Goal: Task Accomplishment & Management: Manage account settings

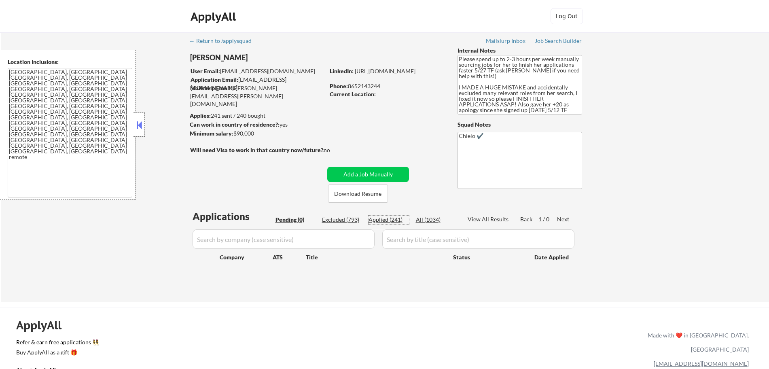
click at [395, 218] on div "Applied (241)" at bounding box center [389, 220] width 40 height 8
select select ""applied""
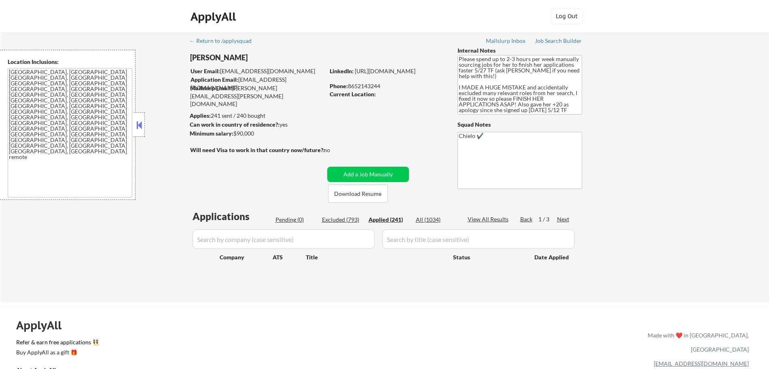
select select ""applied""
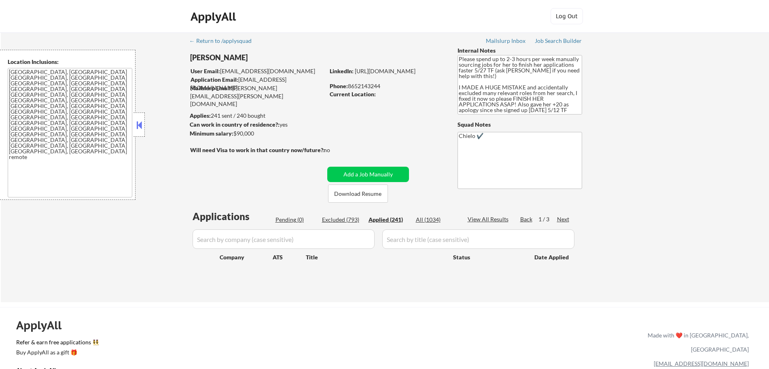
select select ""applied""
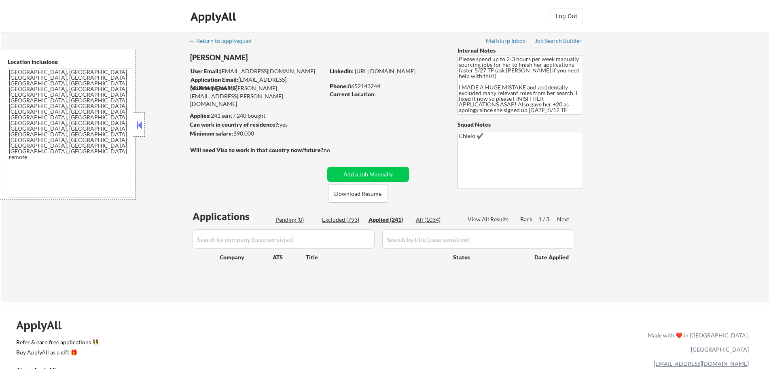
select select ""applied""
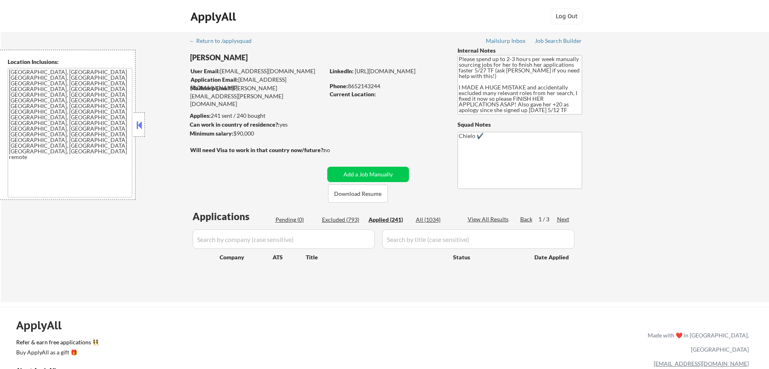
select select ""applied""
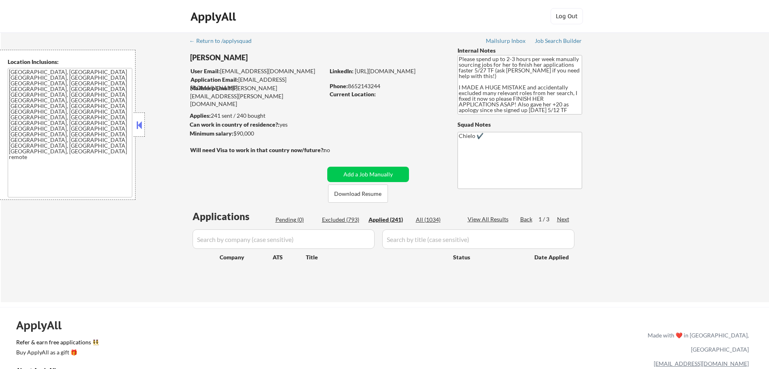
select select ""applied""
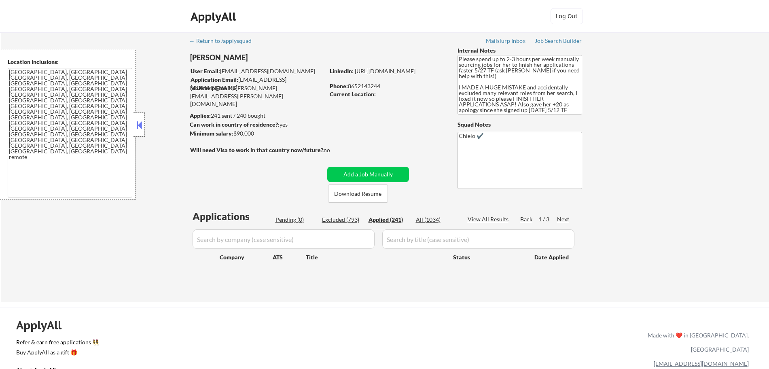
select select ""applied""
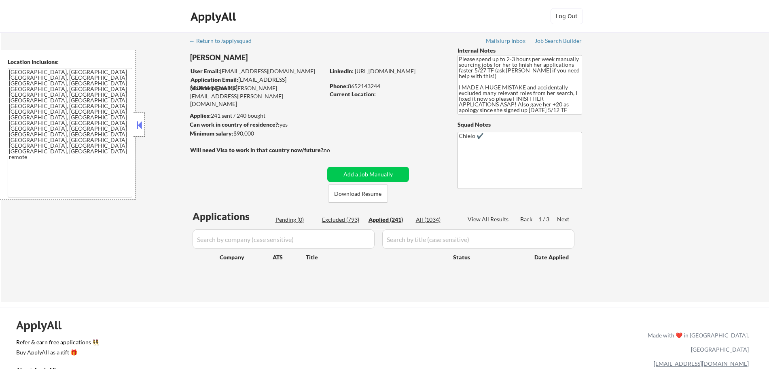
select select ""applied""
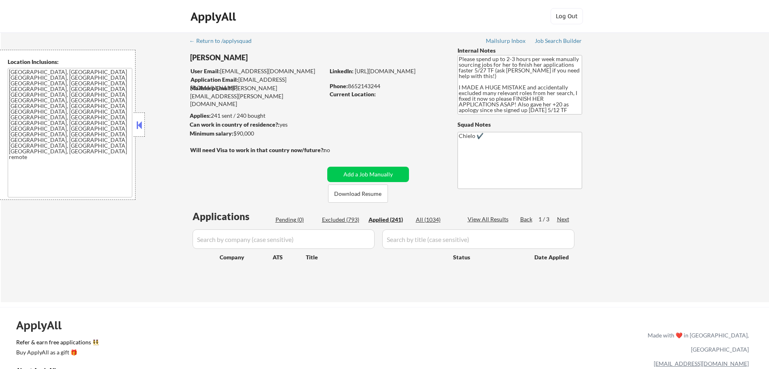
select select ""applied""
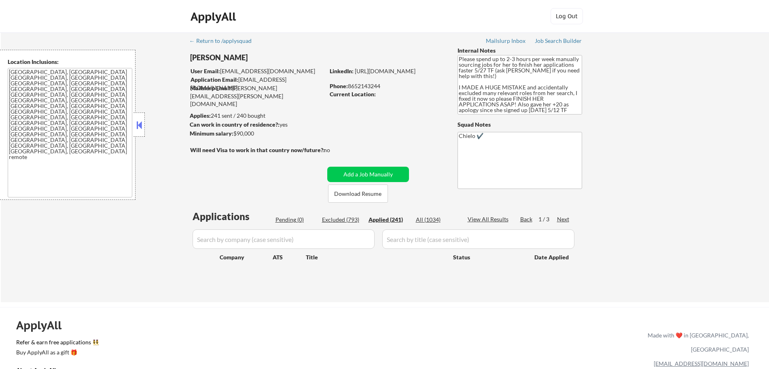
select select ""applied""
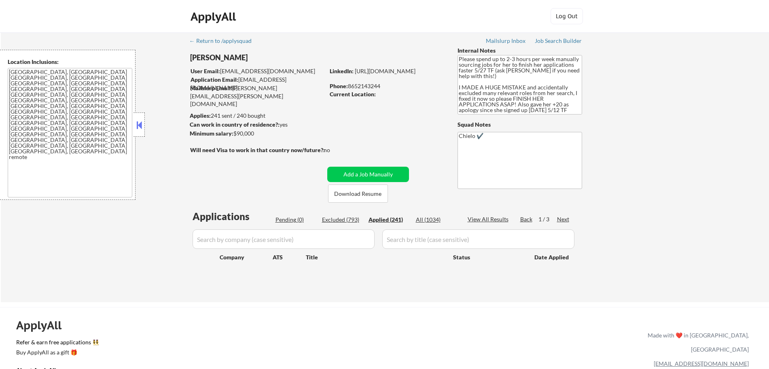
select select ""applied""
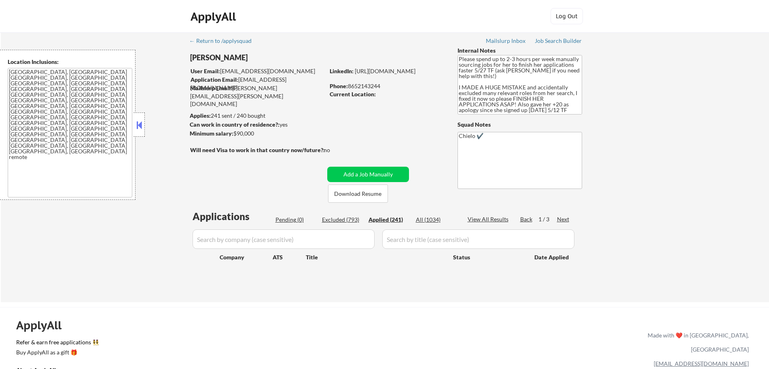
select select ""applied""
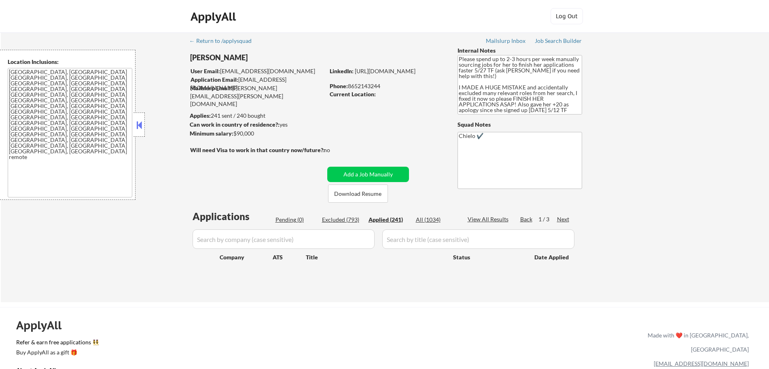
select select ""applied""
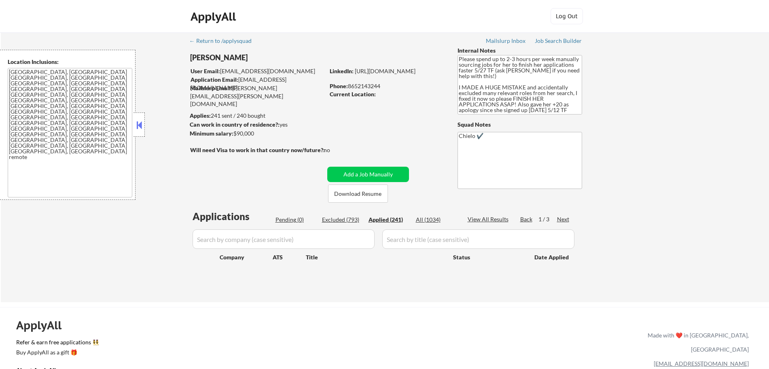
select select ""applied""
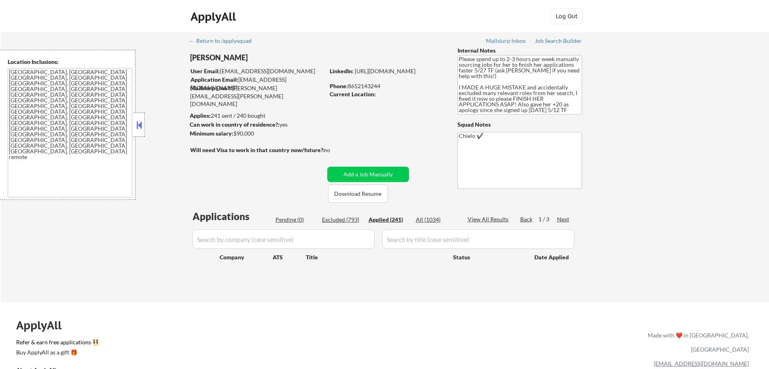
select select ""applied""
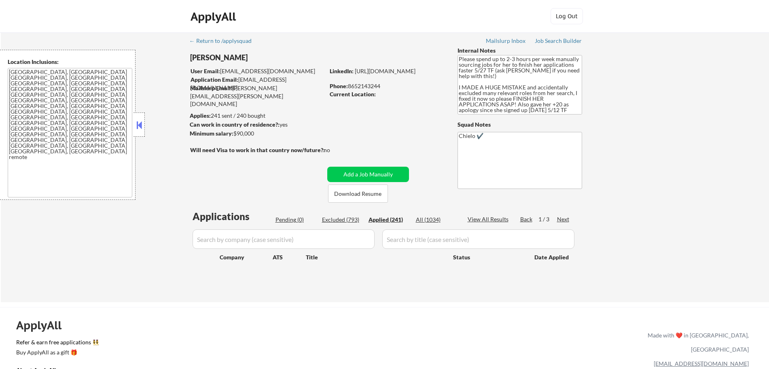
select select ""applied""
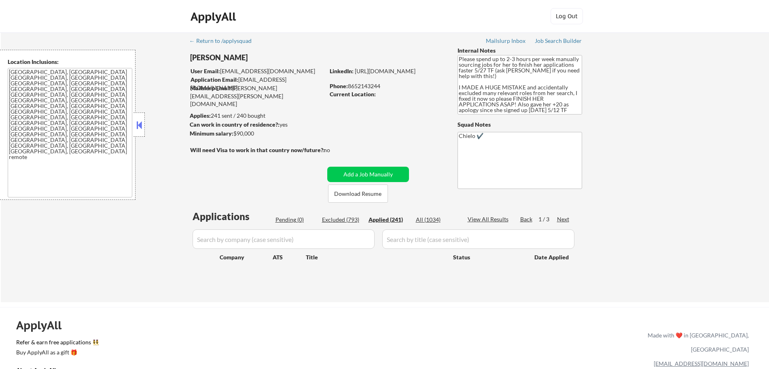
select select ""applied""
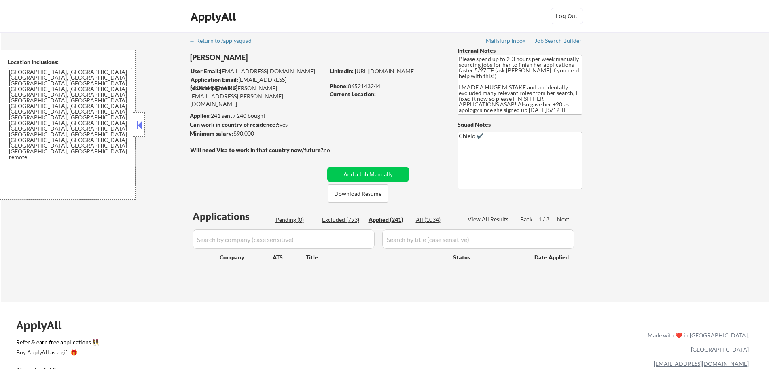
select select ""applied""
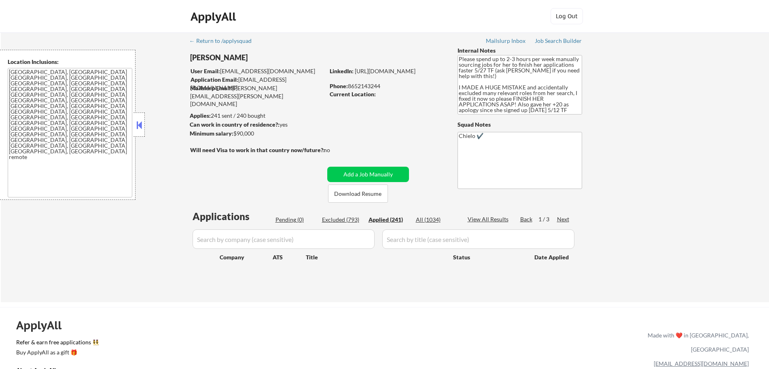
select select ""applied""
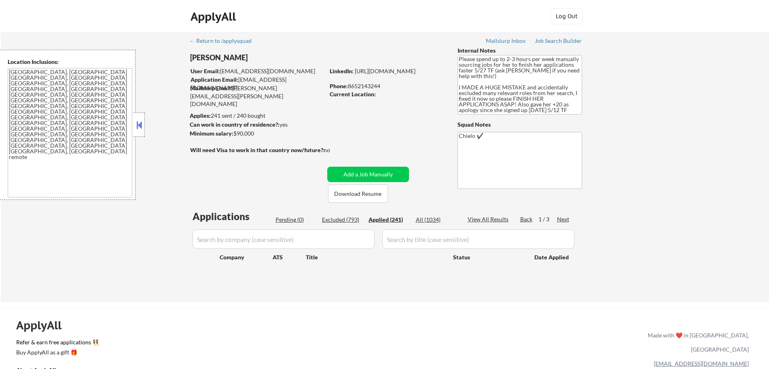
select select ""applied""
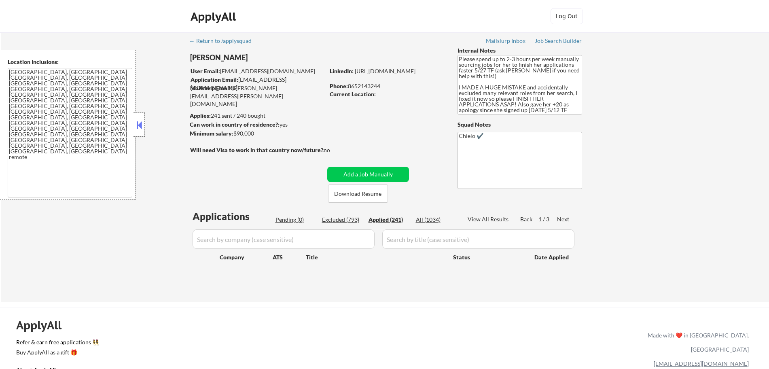
select select ""applied""
